Goal: Task Accomplishment & Management: Use online tool/utility

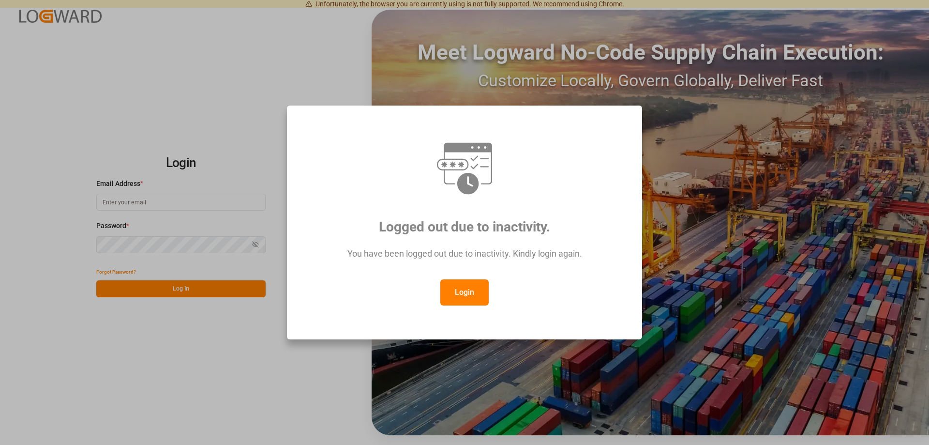
type input "[PERSON_NAME][EMAIL_ADDRESS][PERSON_NAME][DOMAIN_NAME]"
click at [514, 262] on div "You have been logged out due to inactivity. Kindly login again." at bounding box center [465, 258] width 320 height 42
click at [469, 291] on button "Login" at bounding box center [465, 292] width 48 height 26
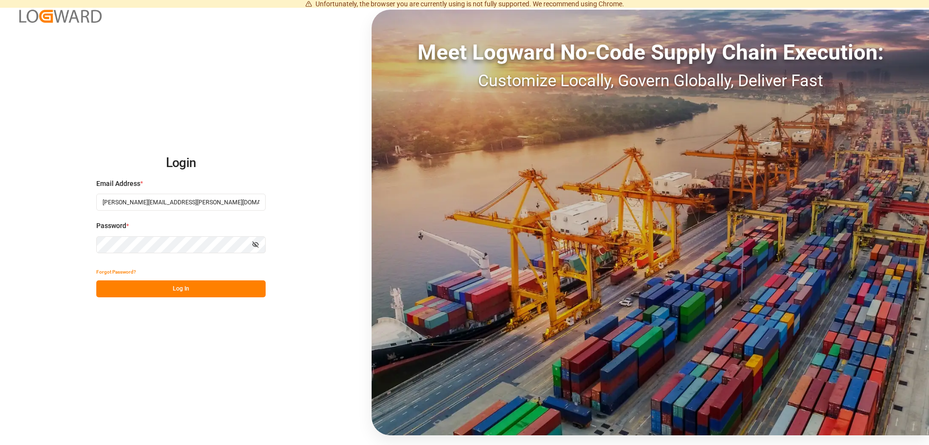
click at [174, 285] on button "Log In" at bounding box center [180, 288] width 169 height 17
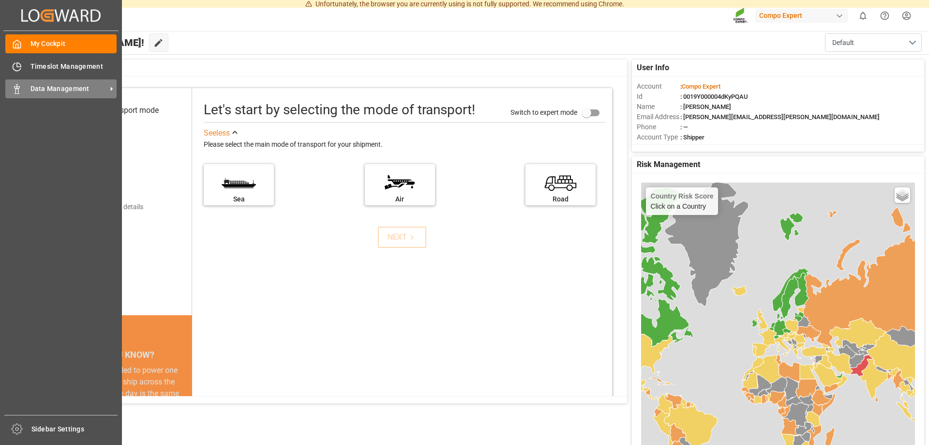
click at [26, 83] on div "Data Management Data Management" at bounding box center [60, 88] width 111 height 19
click at [34, 89] on span "Data Management" at bounding box center [68, 89] width 76 height 10
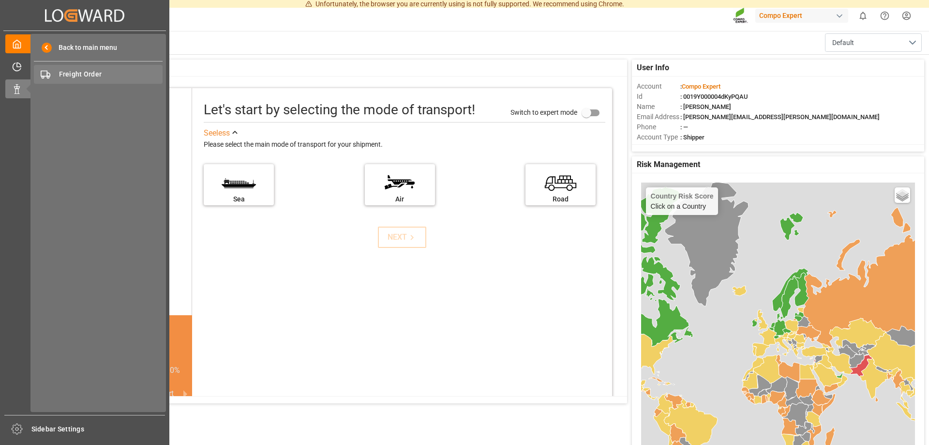
click at [97, 69] on div "Freight Order Freight Order" at bounding box center [98, 74] width 129 height 19
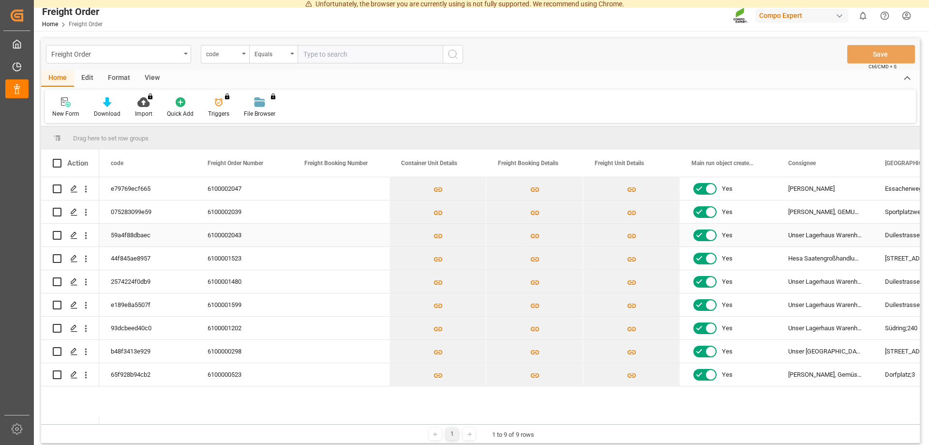
click at [56, 233] on input "Press Space to toggle row selection (unchecked)" at bounding box center [57, 235] width 9 height 9
checkbox input "true"
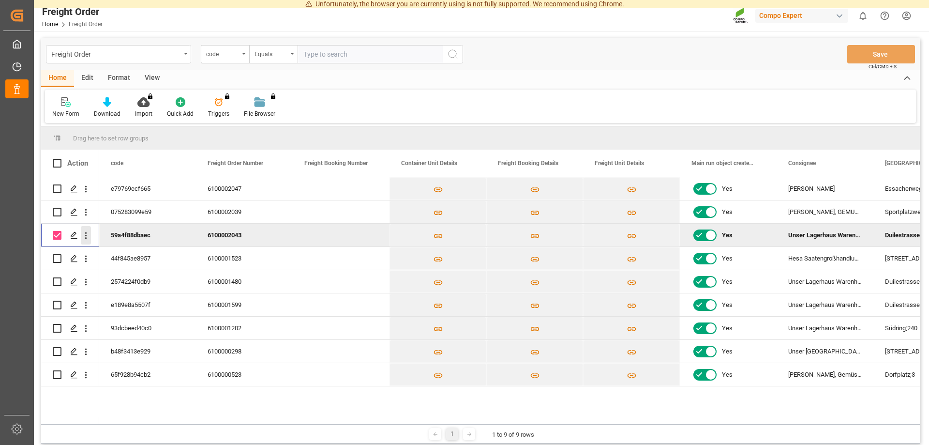
click at [86, 237] on icon "open menu" at bounding box center [86, 235] width 10 height 10
click at [73, 236] on icon "Press SPACE to deselect this row." at bounding box center [74, 235] width 8 height 8
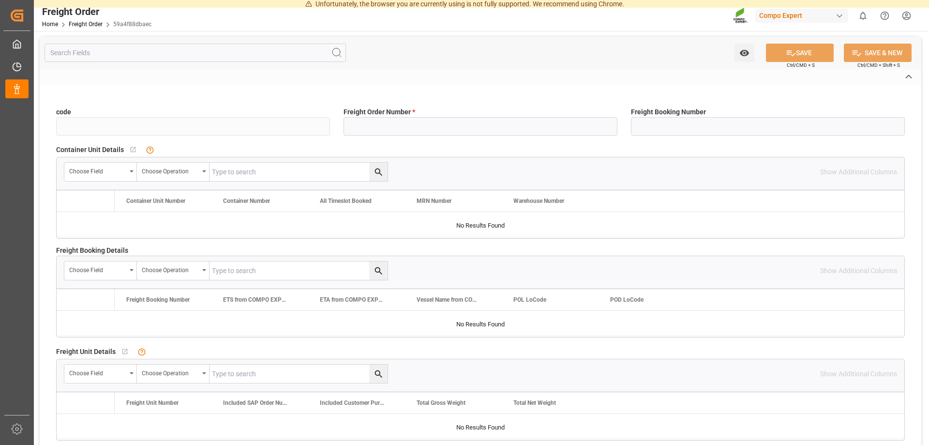
type input "59a4f88dbaec"
type input "6100002043"
type input "No"
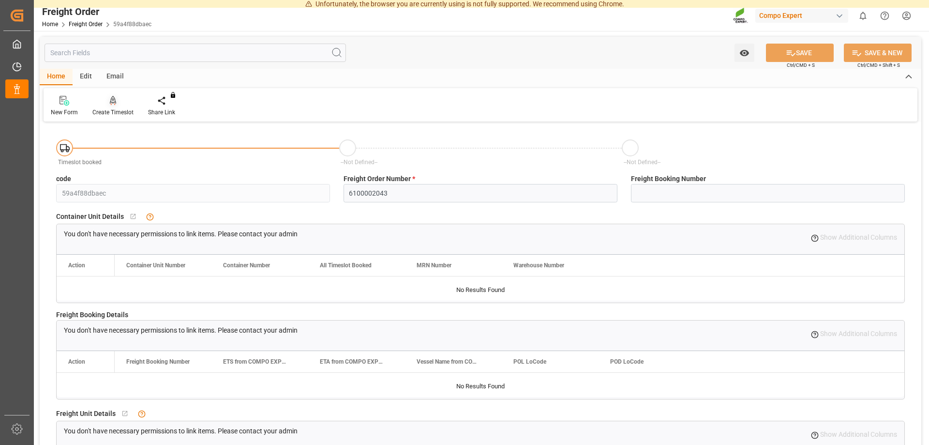
click at [110, 113] on div "Create Timeslot" at bounding box center [112, 112] width 41 height 9
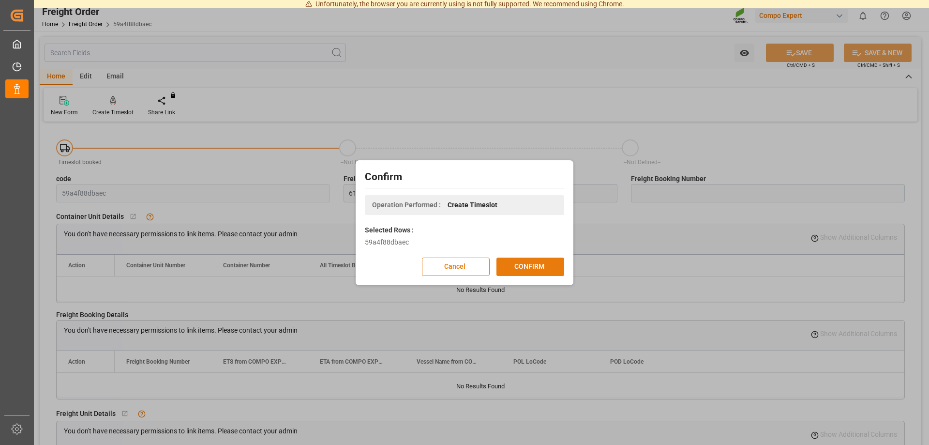
click at [523, 270] on button "CONFIRM" at bounding box center [531, 267] width 68 height 18
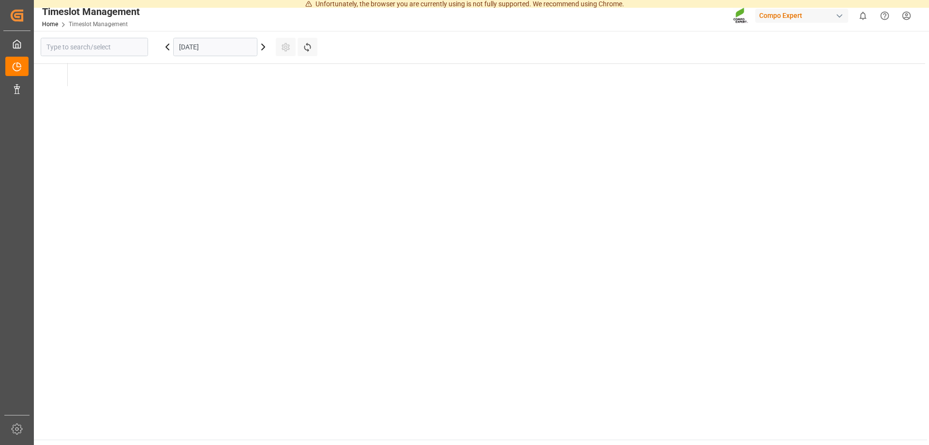
type input "Krefeld"
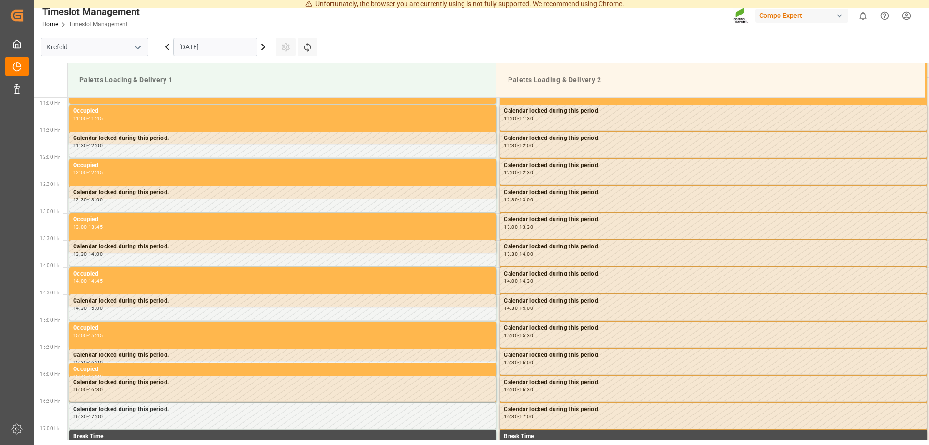
scroll to position [590, 0]
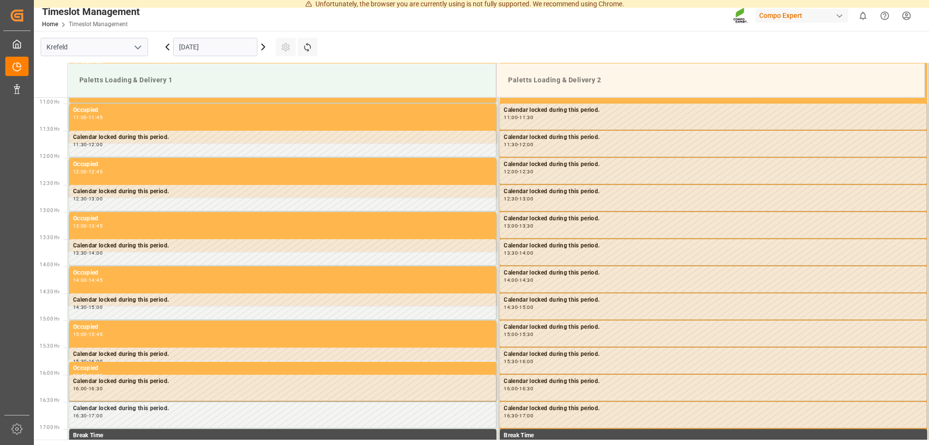
drag, startPoint x: 220, startPoint y: 40, endPoint x: 218, endPoint y: 49, distance: 9.4
click at [219, 40] on input "[DATE]" at bounding box center [215, 47] width 84 height 18
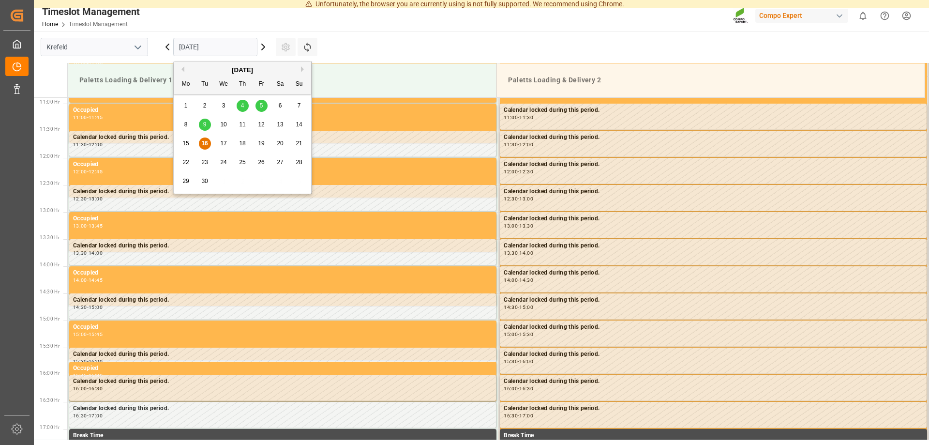
click at [228, 141] on div "17" at bounding box center [224, 144] width 12 height 12
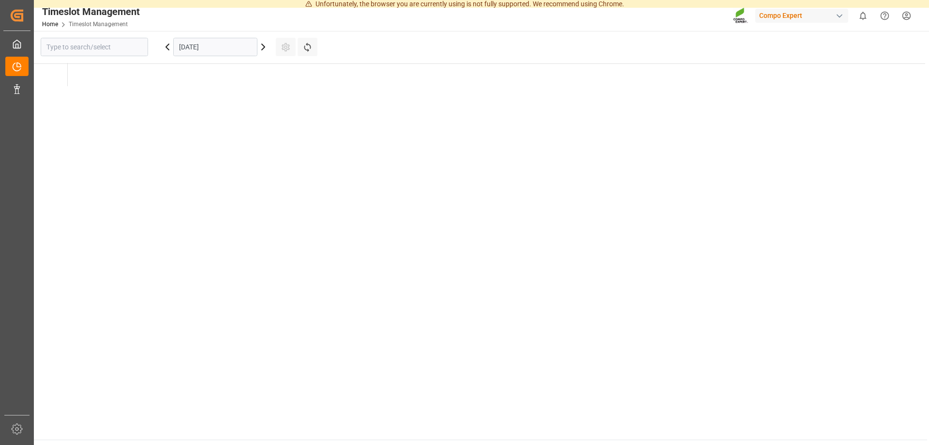
type input "Krefeld"
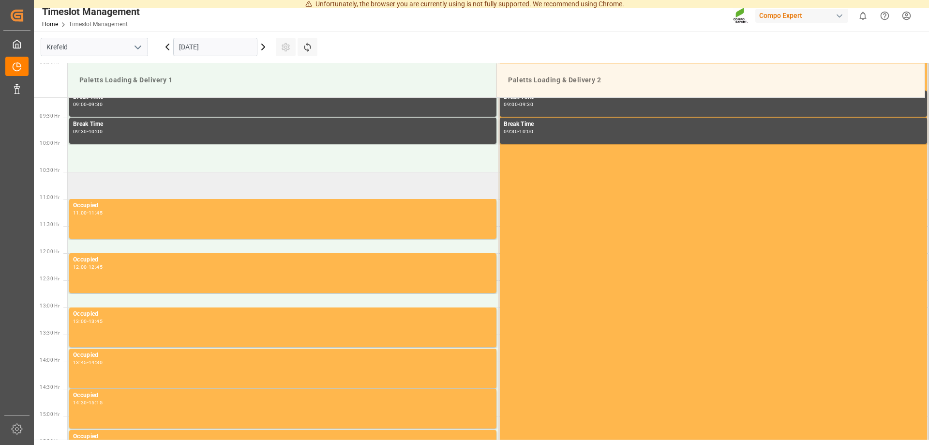
scroll to position [491, 0]
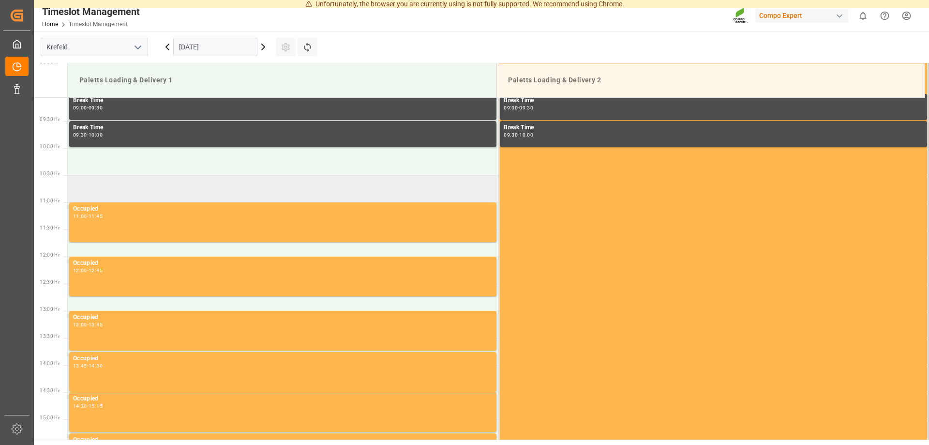
click at [149, 190] on td at bounding box center [283, 188] width 431 height 27
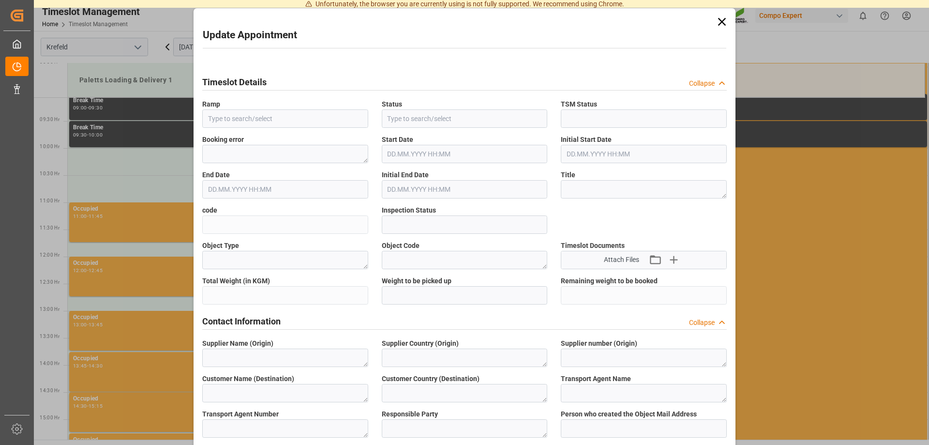
type input "Paletts Loading & Delivery 1"
type input "Transport object created"
type input "Booked"
type input "e027e39f413b"
type input "Open"
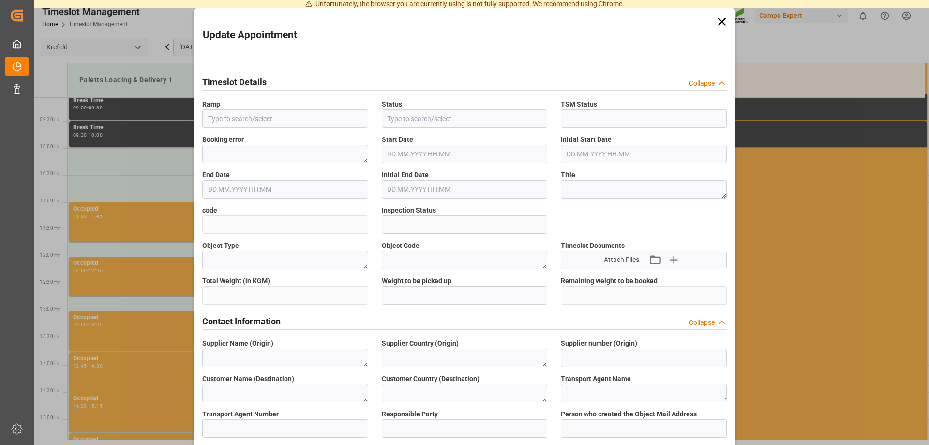
type textarea "Main-Run"
type input "20828.8"
type textarea "SP_EWM"
type textarea "Unser Lagerhaus Warenhandels-"
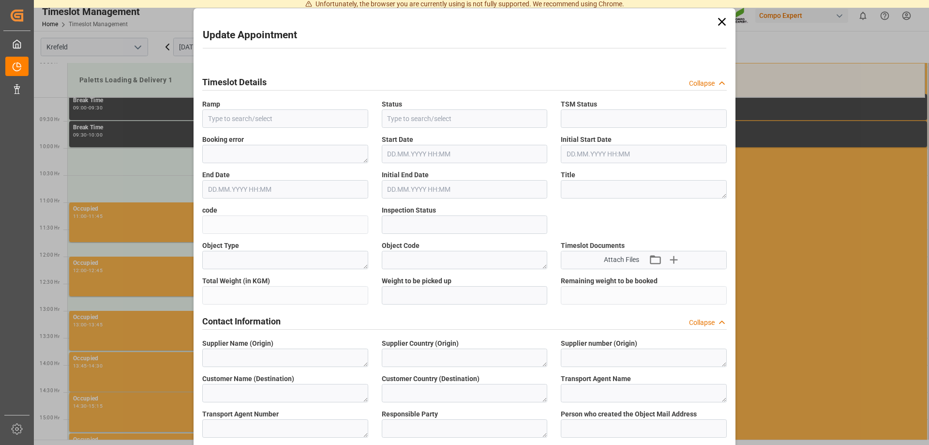
type textarea "AT"
type textarea "STROHBECKE Internationale Spedition, GmbH & Co. KG"
type textarea "6604509"
type textarea "Logistics Service Provider"
type input "[PERSON_NAME][EMAIL_ADDRESS][DOMAIN_NAME]"
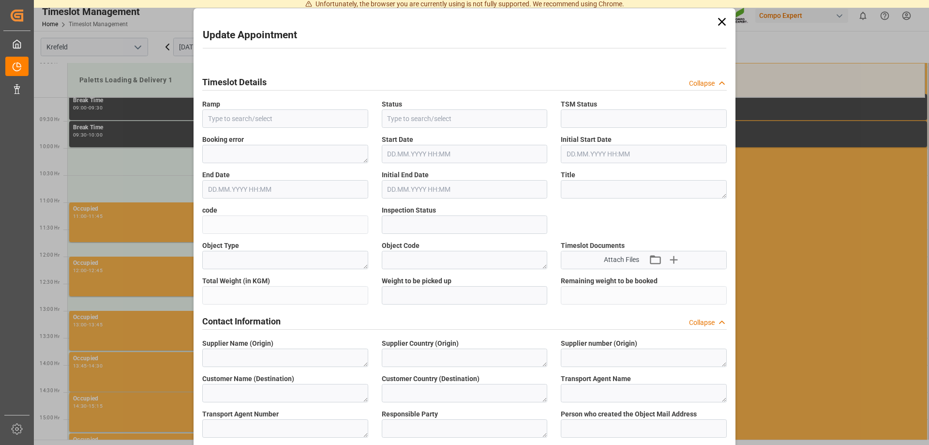
type textarea "6100002043"
type textarea "2000001292"
type textarea "4100004490;4100004835;4100004488;4100004484"
type textarea "BLK PREMIUM [DATE]+3+TE 600kg BBFLO T PERM [DATE] 25kg (x40) INTBLK PREMIUM [DA…"
type textarea "2565302000430780289943141020044316202004"
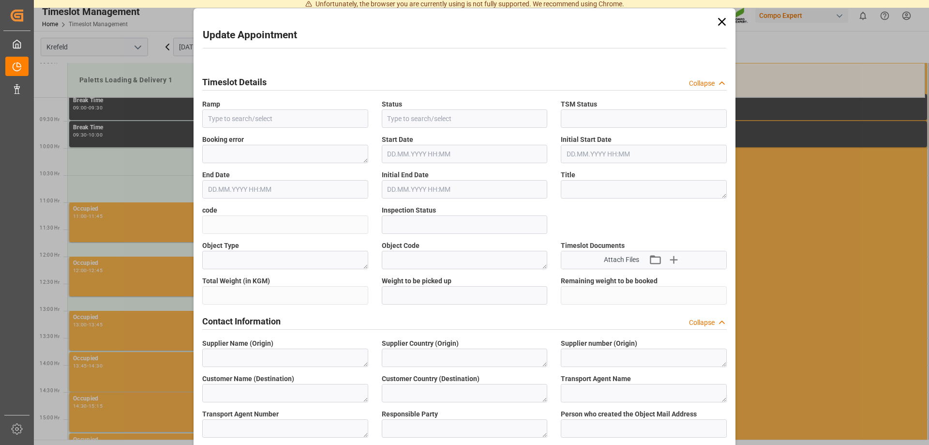
type input "0"
type textarea "Z100"
type textarea "3200"
type input "6100002043"
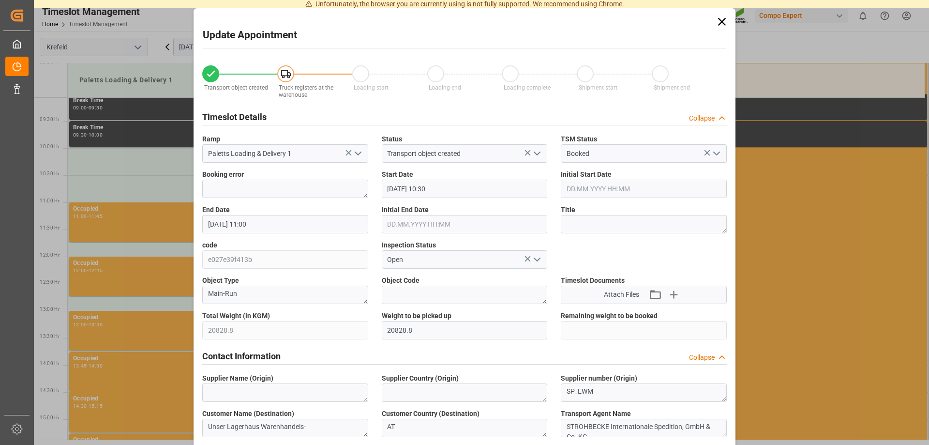
type input "[DATE] 10:30"
type input "[DATE] 11:00"
type input "[DATE] 15:04"
type input "[DATE] 09:39"
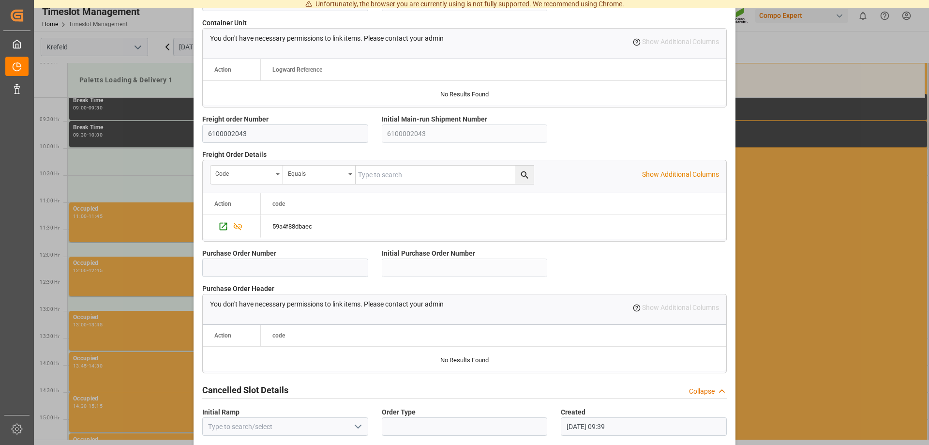
scroll to position [830, 0]
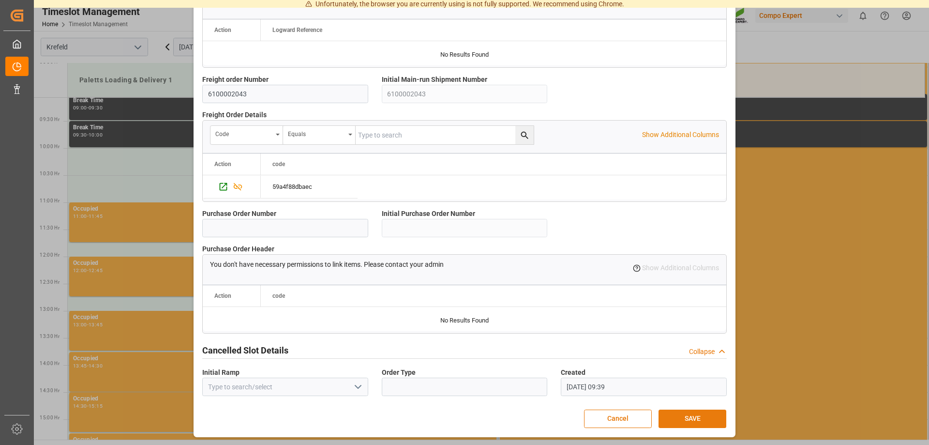
click at [708, 423] on button "SAVE" at bounding box center [693, 419] width 68 height 18
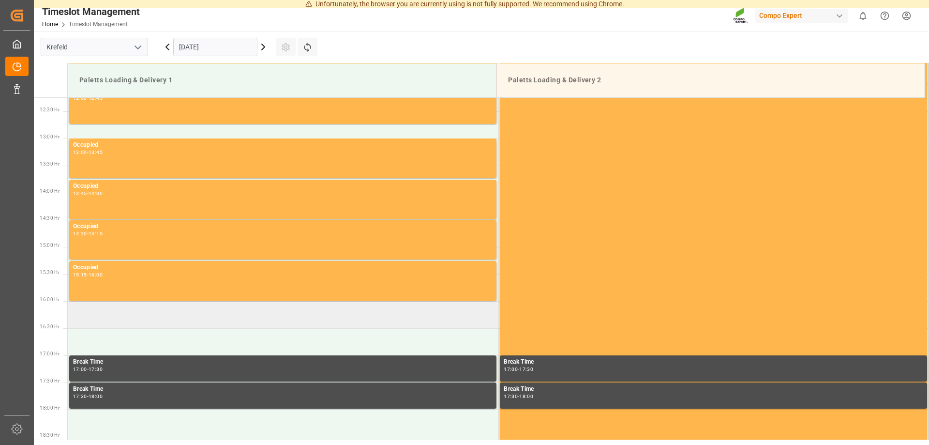
scroll to position [778, 0]
